Goal: Check status

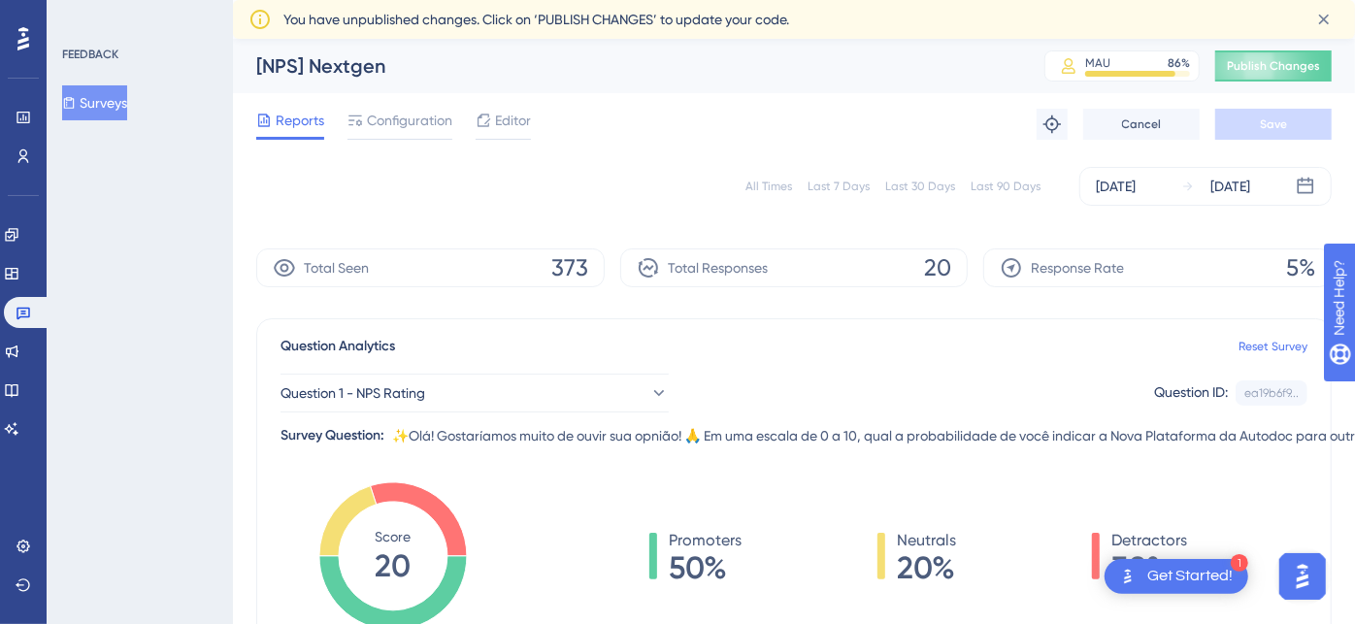
click at [836, 186] on div "Last 7 Days" at bounding box center [838, 187] width 62 height 16
click at [928, 189] on div "Last 30 Days" at bounding box center [920, 187] width 70 height 16
click at [835, 185] on div "Last 7 Days" at bounding box center [838, 187] width 62 height 16
click at [1122, 180] on div "[DATE]" at bounding box center [1116, 186] width 40 height 23
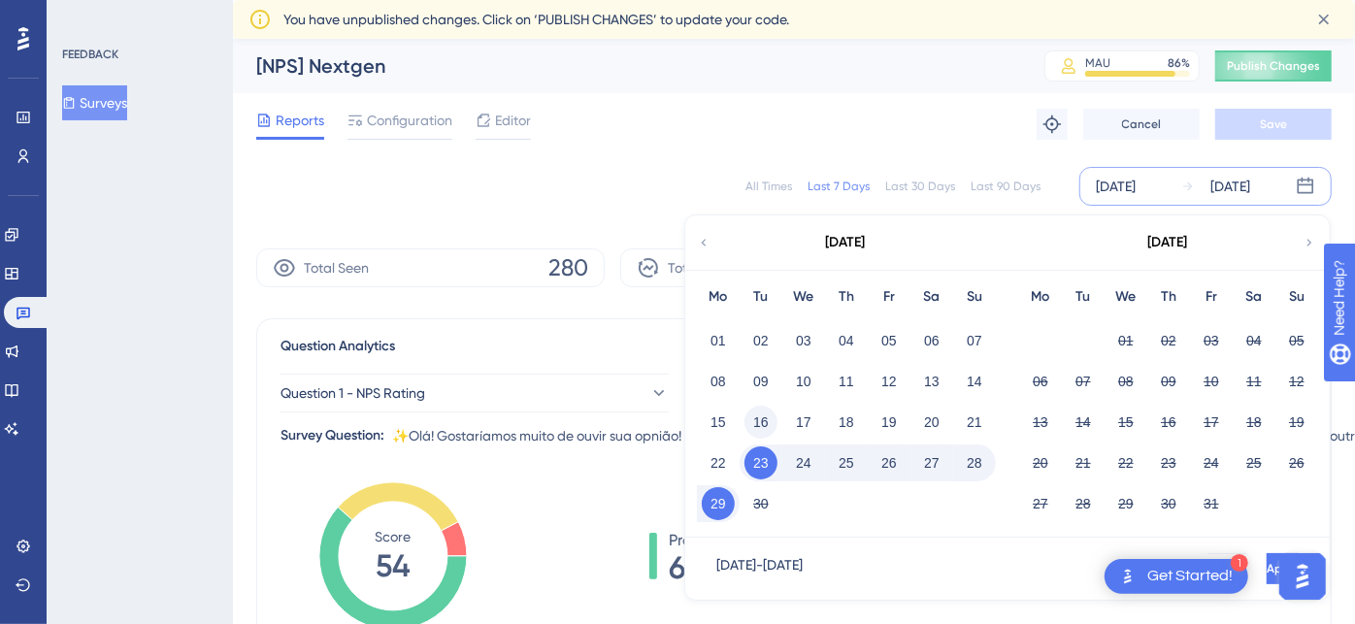
click at [761, 412] on button "16" at bounding box center [760, 422] width 33 height 33
click at [765, 456] on button "23" at bounding box center [760, 462] width 33 height 33
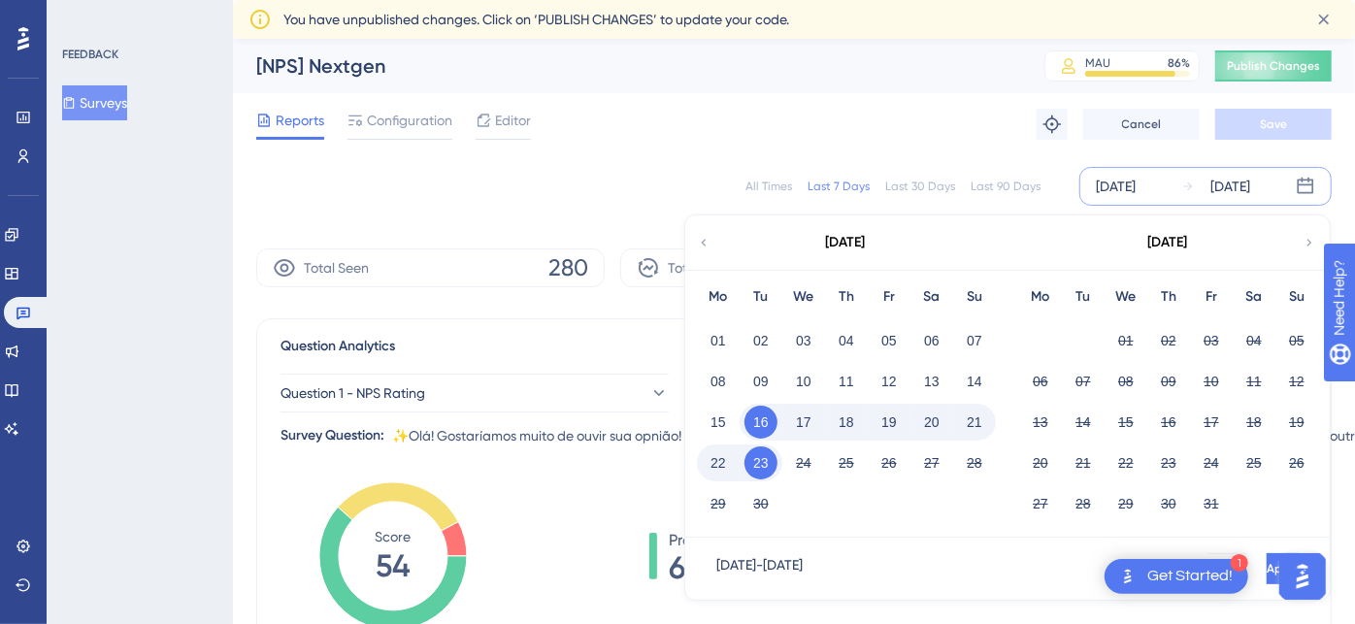
click at [717, 463] on button "22" at bounding box center [718, 462] width 33 height 33
click at [803, 468] on button "24" at bounding box center [803, 462] width 33 height 33
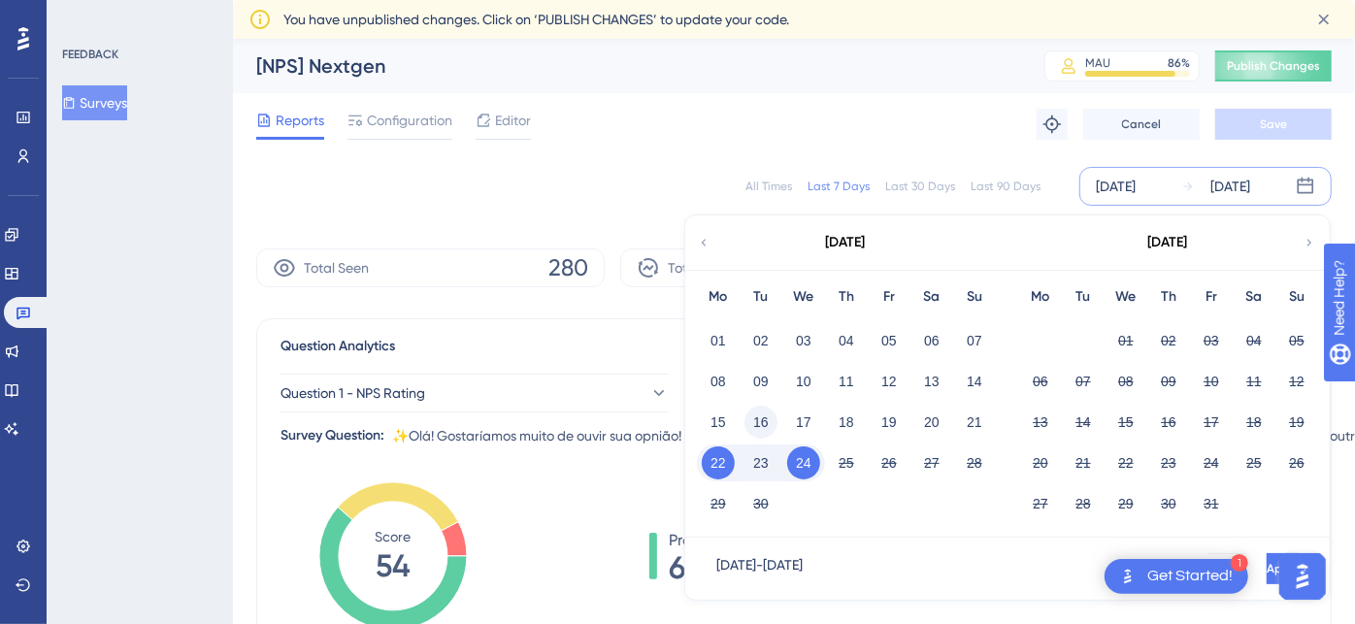
click at [762, 420] on button "16" at bounding box center [760, 422] width 33 height 33
click at [762, 468] on button "23" at bounding box center [760, 462] width 33 height 33
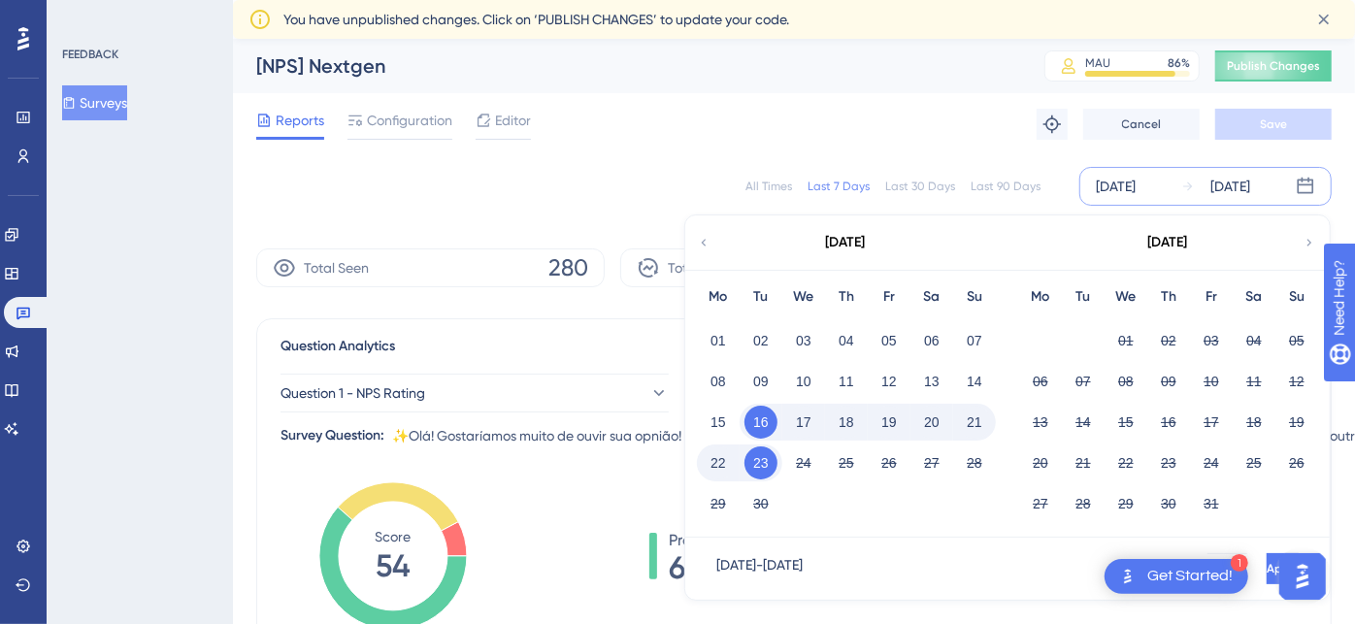
click at [762, 421] on button "16" at bounding box center [760, 422] width 33 height 33
click at [709, 460] on button "22" at bounding box center [718, 462] width 33 height 33
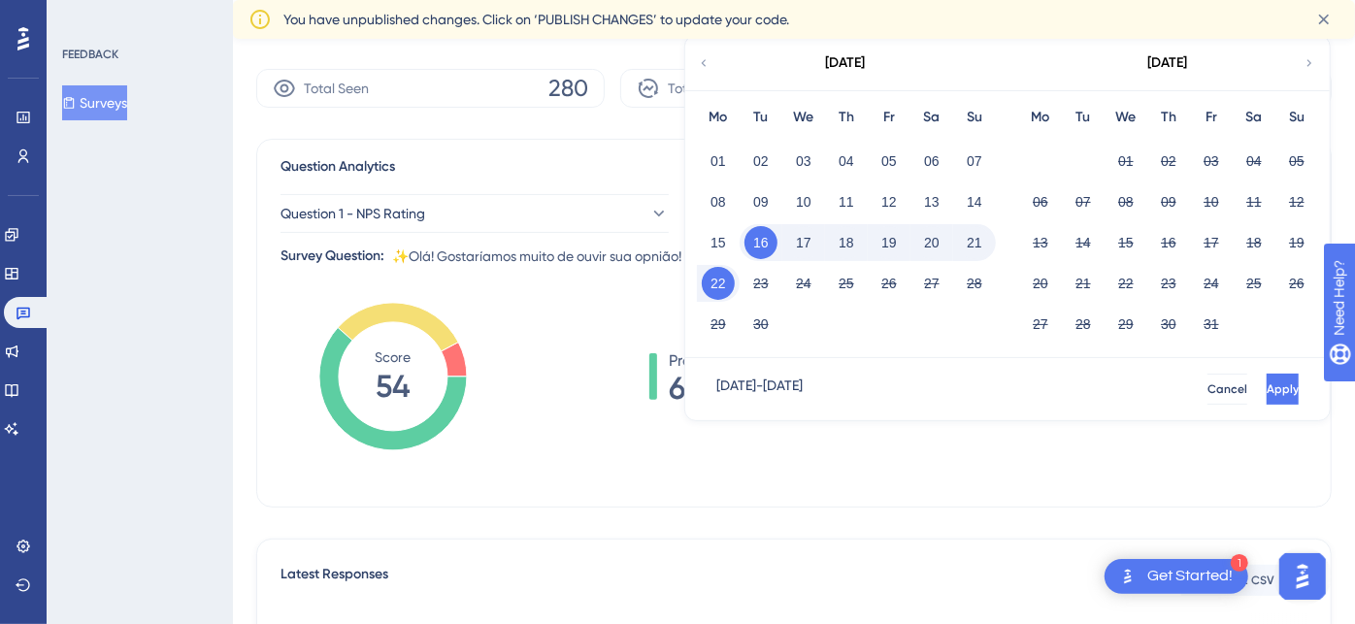
scroll to position [215, 0]
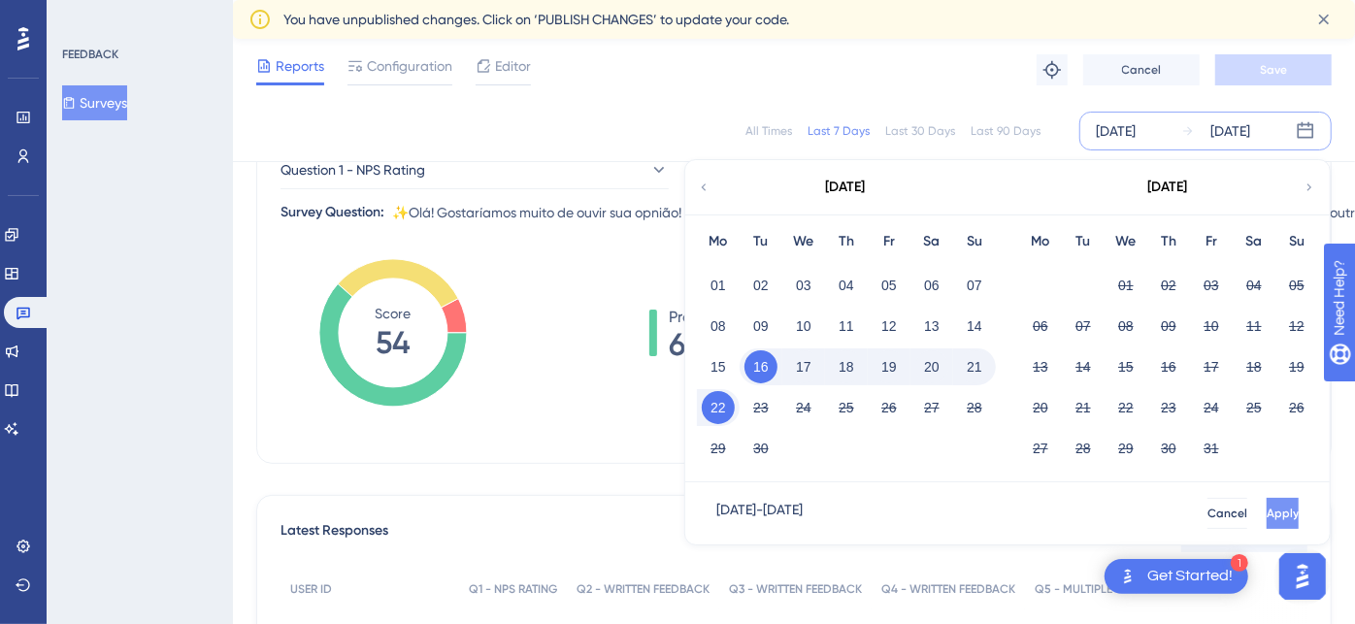
click at [1266, 519] on span "Apply" at bounding box center [1282, 514] width 32 height 16
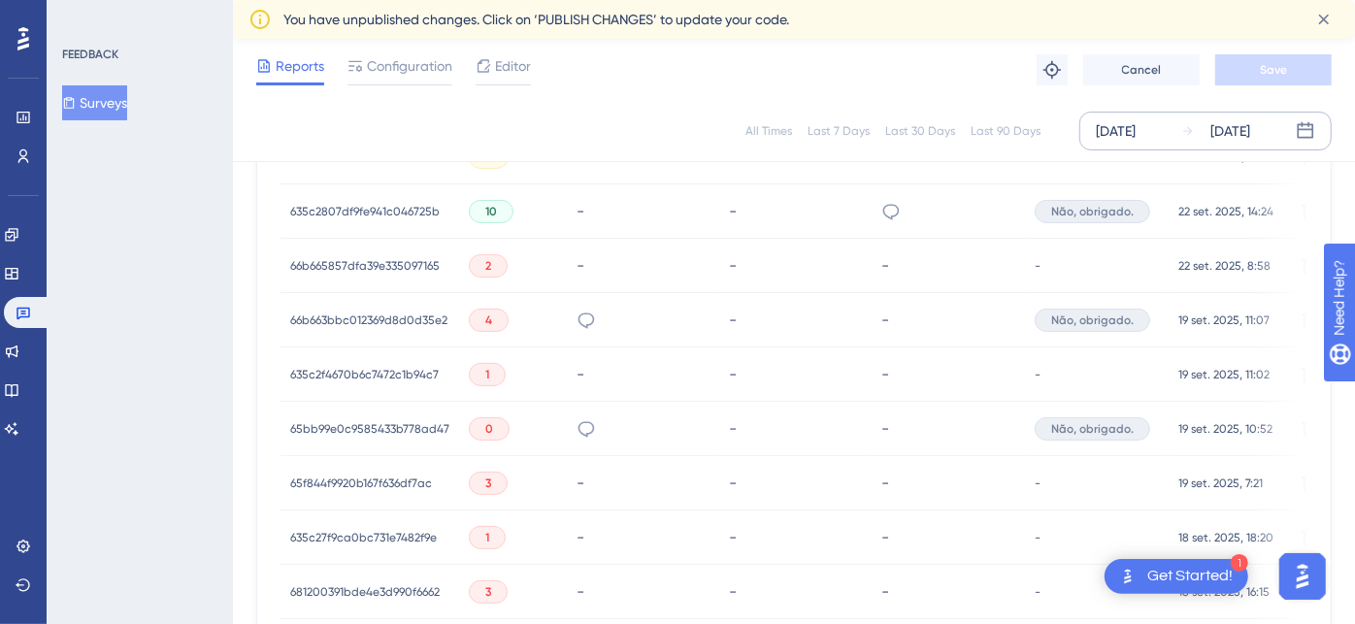
scroll to position [854, 0]
